Goal: Task Accomplishment & Management: Use online tool/utility

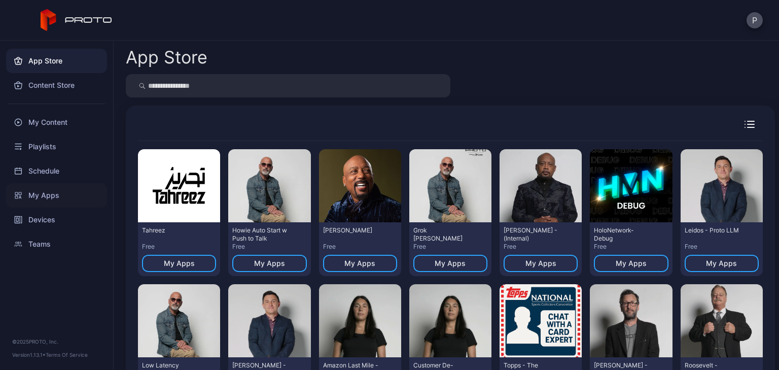
scroll to position [3207, 0]
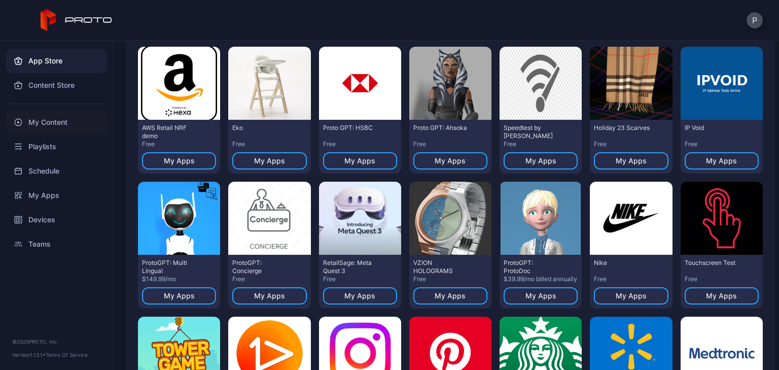
click at [64, 128] on div "My Content" at bounding box center [56, 122] width 101 height 24
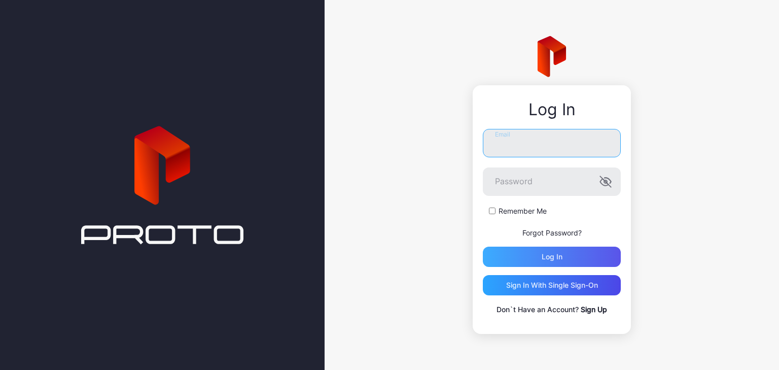
type input "**********"
click at [559, 254] on div "Log in" at bounding box center [552, 257] width 21 height 8
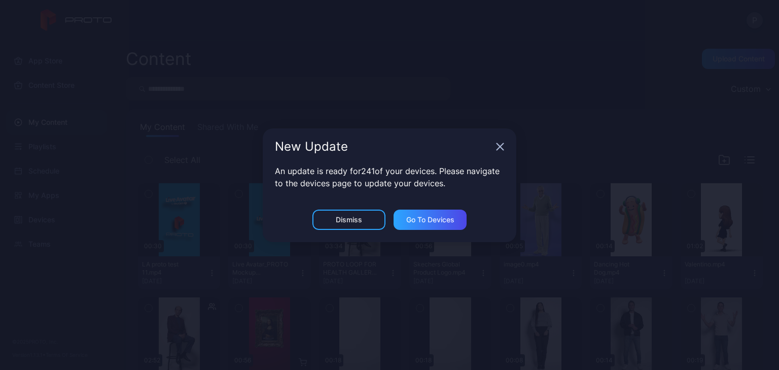
click at [501, 145] on icon "button" at bounding box center [500, 146] width 7 height 7
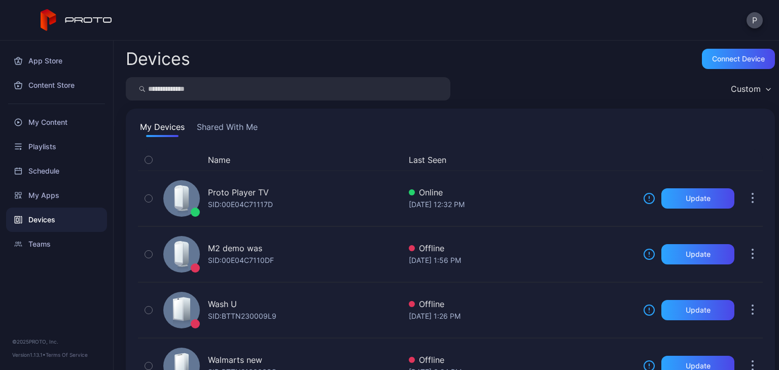
click at [191, 89] on input "search" at bounding box center [288, 88] width 325 height 23
type input "***"
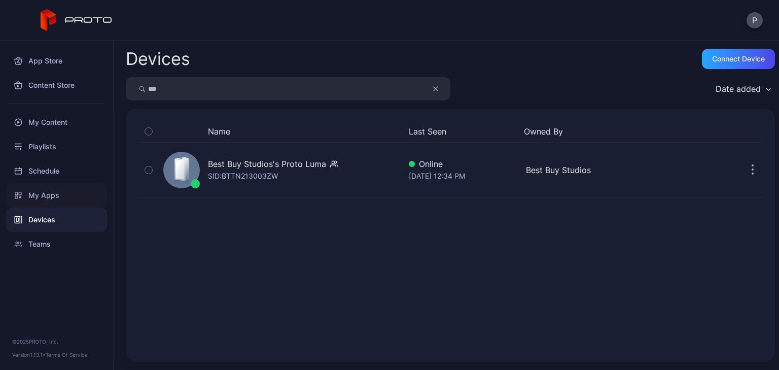
click at [59, 193] on div "My Apps" at bounding box center [56, 195] width 101 height 24
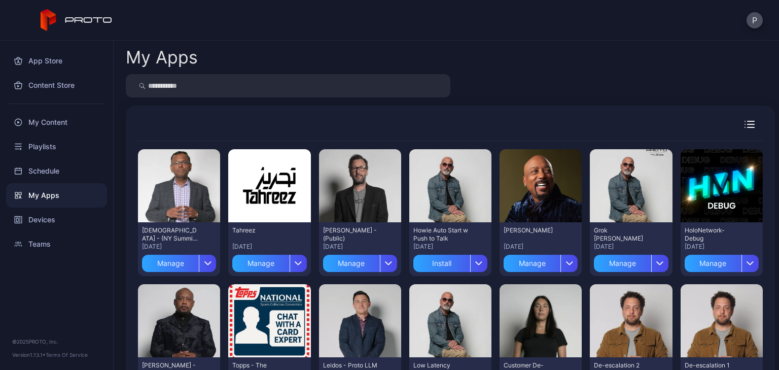
click at [234, 88] on input "search" at bounding box center [288, 85] width 325 height 23
click at [353, 266] on div "Manage" at bounding box center [351, 263] width 57 height 17
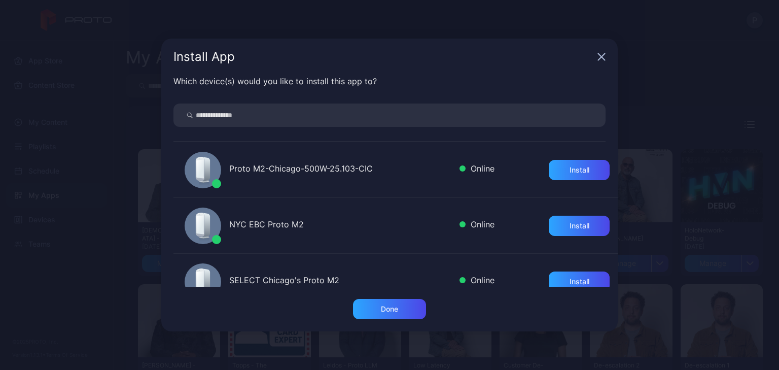
click at [299, 117] on input "search" at bounding box center [390, 115] width 432 height 23
type input "***"
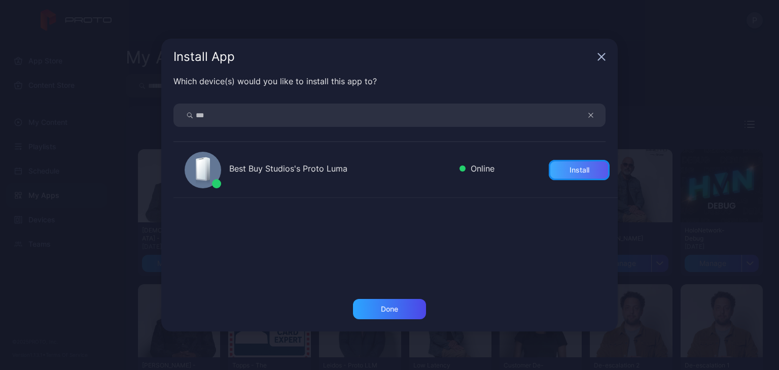
click at [574, 168] on div "Install" at bounding box center [580, 170] width 20 height 8
click at [387, 313] on div "Done" at bounding box center [389, 309] width 17 height 8
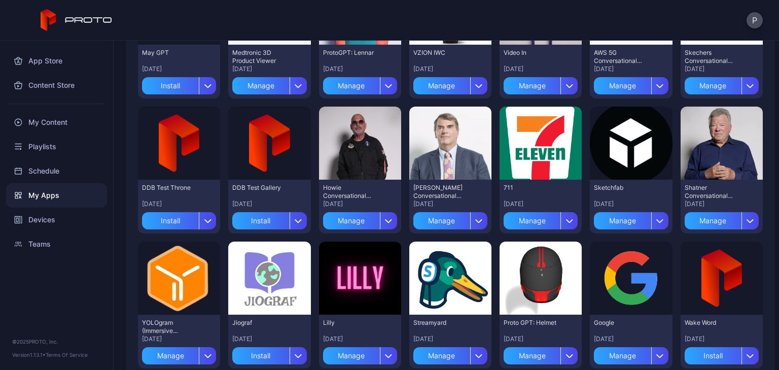
scroll to position [2592, 0]
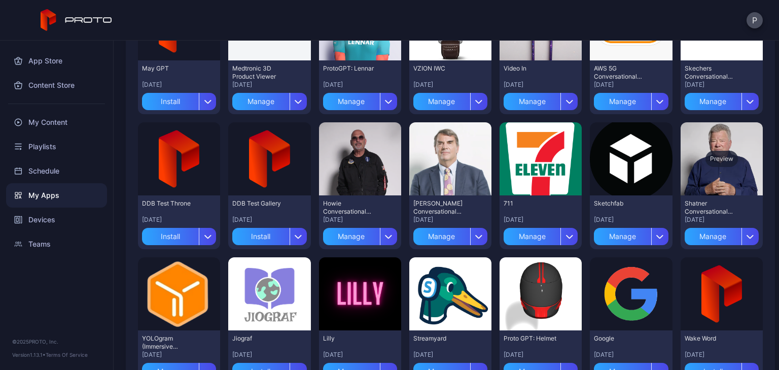
click at [713, 156] on div "Preview" at bounding box center [722, 159] width 32 height 16
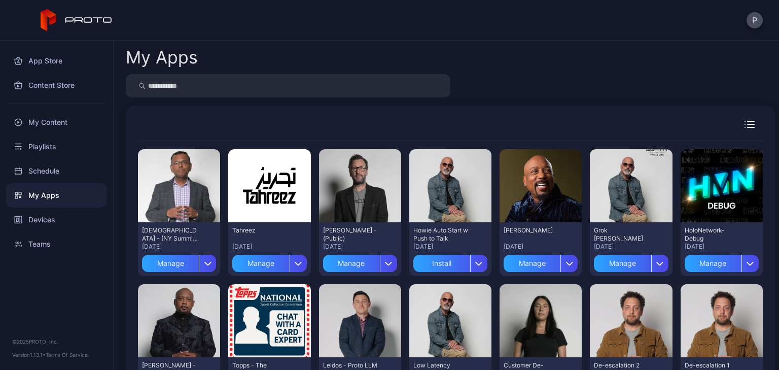
scroll to position [2592, 0]
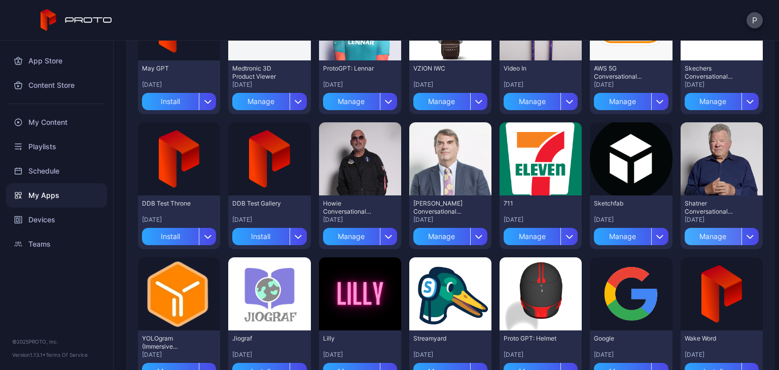
click at [700, 234] on div "Manage" at bounding box center [713, 236] width 57 height 17
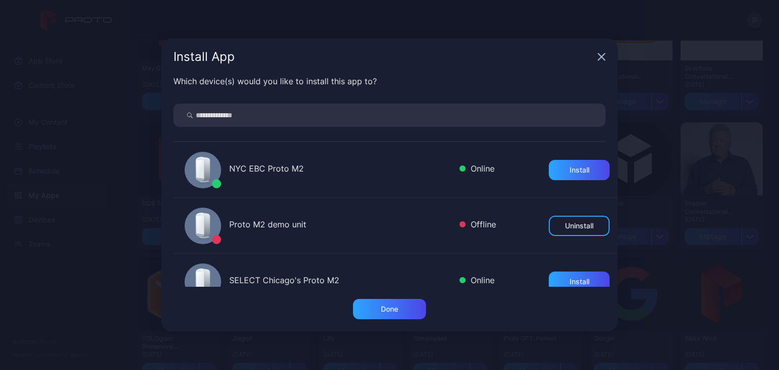
click at [423, 116] on input "search" at bounding box center [390, 115] width 432 height 23
type input "***"
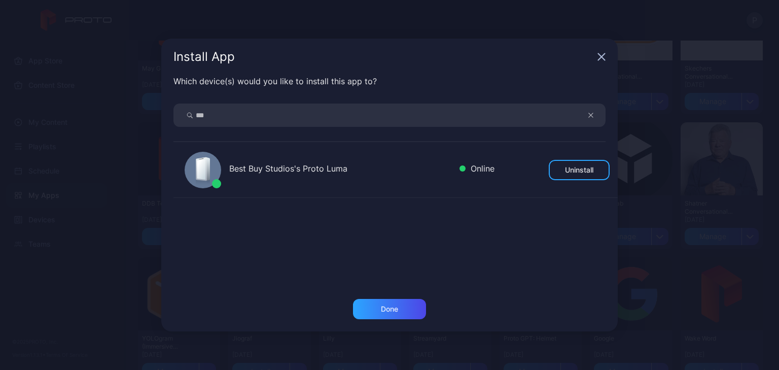
click at [605, 55] on icon "button" at bounding box center [602, 57] width 8 height 8
